Goal: Task Accomplishment & Management: Complete application form

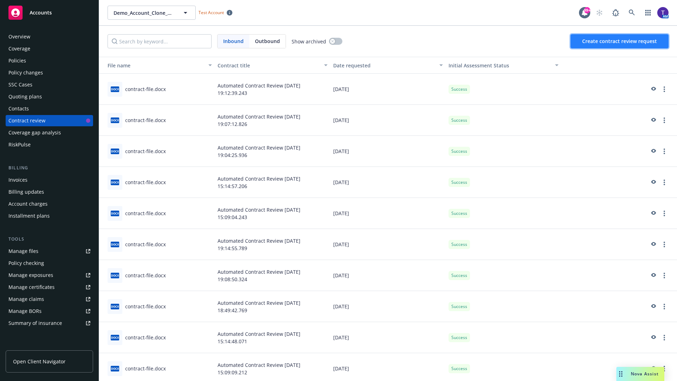
click at [620, 41] on span "Create contract review request" at bounding box center [619, 41] width 75 height 7
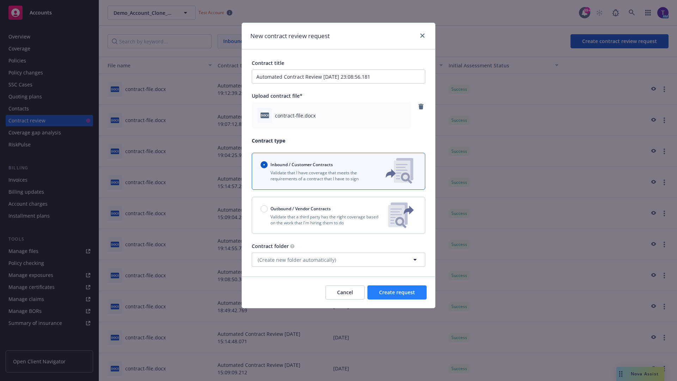
type input "Automated Contract Review [DATE] 23:08:56.181"
click at [397, 292] on span "Create request" at bounding box center [397, 292] width 36 height 7
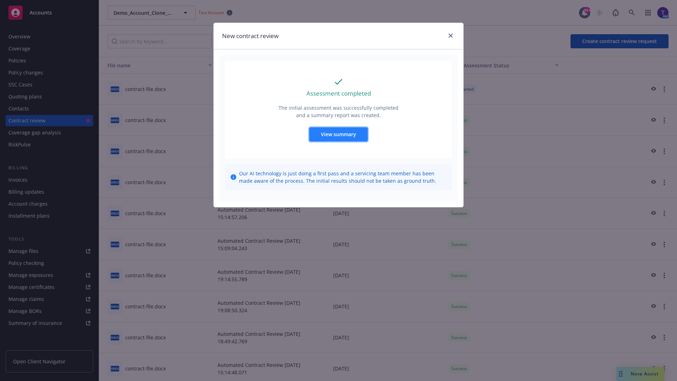
click at [338, 134] on span "View summary" at bounding box center [338, 134] width 35 height 7
